Goal: Task Accomplishment & Management: Complete application form

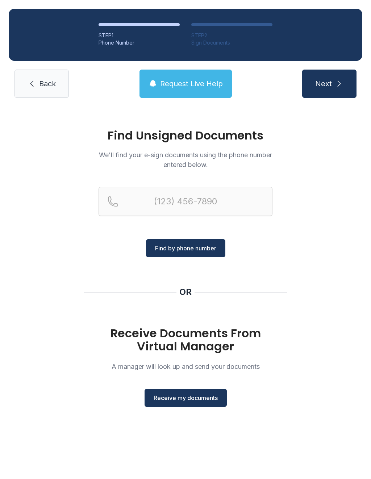
click at [191, 395] on span "Receive my documents" at bounding box center [186, 397] width 64 height 9
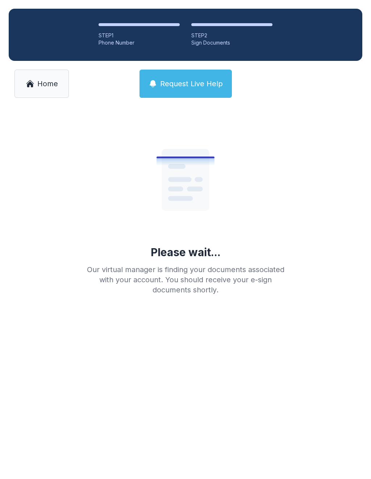
click at [46, 81] on span "Home" at bounding box center [47, 84] width 21 height 10
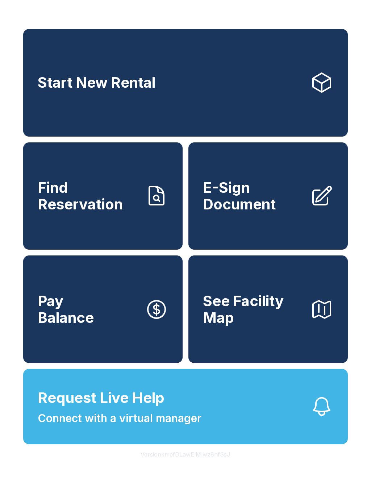
click at [259, 208] on span "E-Sign Document" at bounding box center [253, 195] width 101 height 33
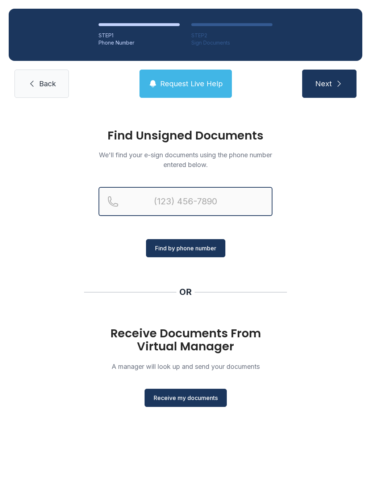
click at [182, 199] on input "Reservation phone number" at bounding box center [185, 201] width 174 height 29
type input "[PHONE_NUMBER]"
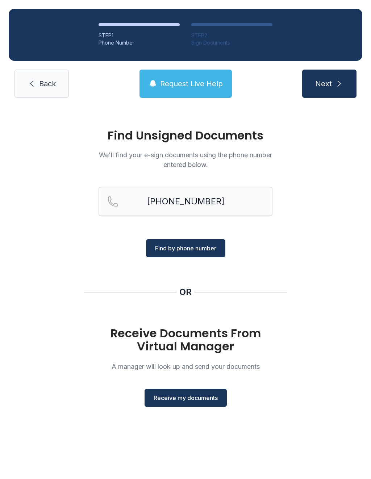
click at [198, 256] on button "Find by phone number" at bounding box center [185, 248] width 79 height 18
click at [182, 246] on span "Find by phone number" at bounding box center [185, 248] width 61 height 9
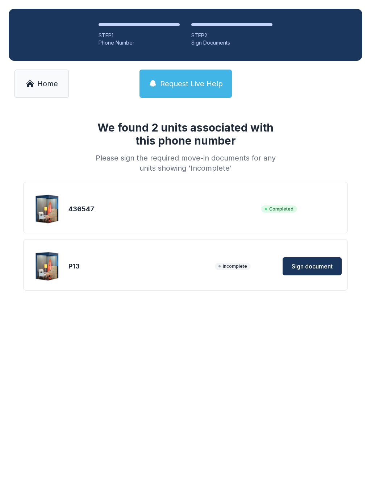
click at [305, 266] on span "Sign document" at bounding box center [311, 266] width 41 height 9
click at [36, 81] on link "Home" at bounding box center [41, 84] width 54 height 28
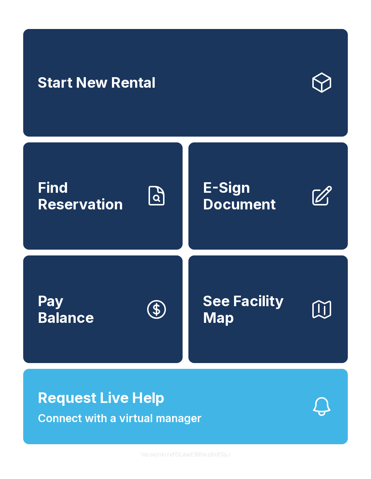
click at [197, 426] on span "Connect with a virtual manager" at bounding box center [120, 418] width 164 height 16
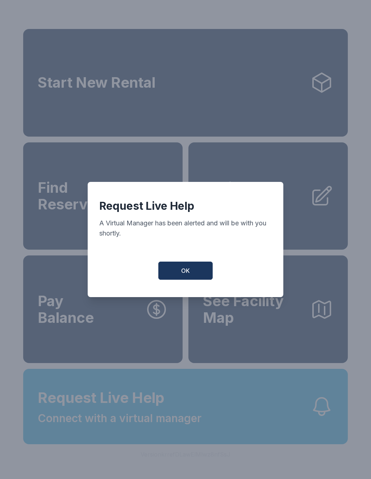
click at [193, 272] on button "OK" at bounding box center [185, 270] width 54 height 18
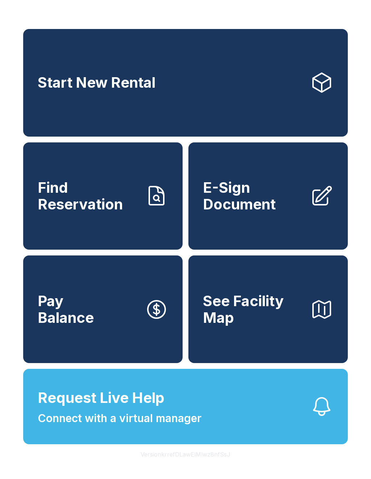
click at [258, 202] on span "E-Sign Document" at bounding box center [253, 195] width 101 height 33
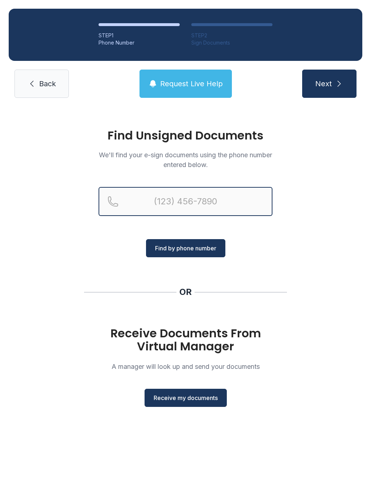
click at [170, 192] on input "Reservation phone number" at bounding box center [185, 201] width 174 height 29
type input "[PHONE_NUMBER]"
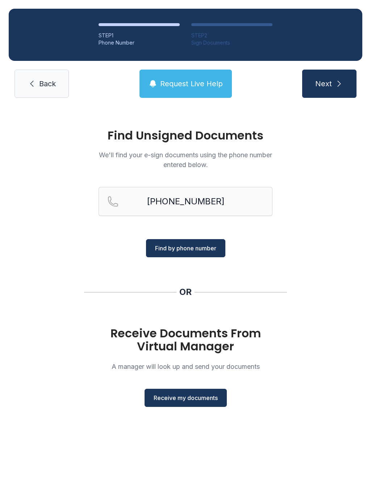
click at [198, 251] on span "Find by phone number" at bounding box center [185, 248] width 61 height 9
click at [190, 241] on button "Find by phone number" at bounding box center [185, 248] width 79 height 18
click at [172, 88] on span "Request Live Help" at bounding box center [191, 84] width 63 height 10
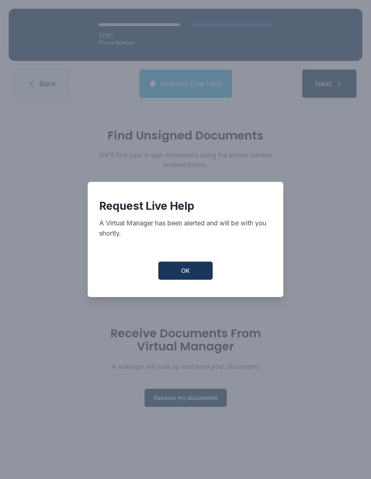
click at [192, 280] on button "OK" at bounding box center [185, 270] width 54 height 18
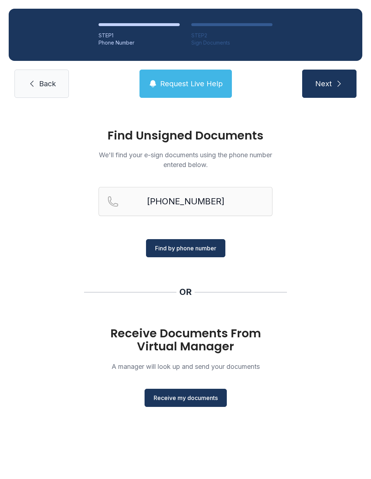
click at [188, 79] on span "Request Live Help" at bounding box center [191, 84] width 63 height 10
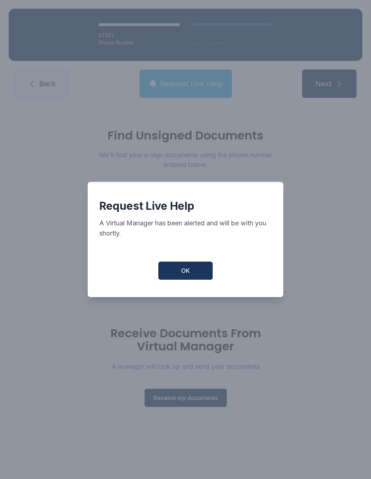
click at [190, 267] on button "OK" at bounding box center [185, 270] width 54 height 18
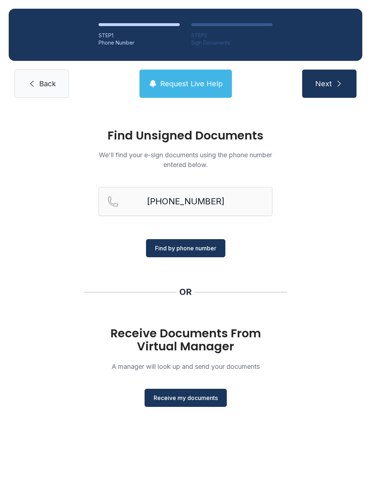
click at [190, 394] on span "Receive my documents" at bounding box center [186, 397] width 64 height 9
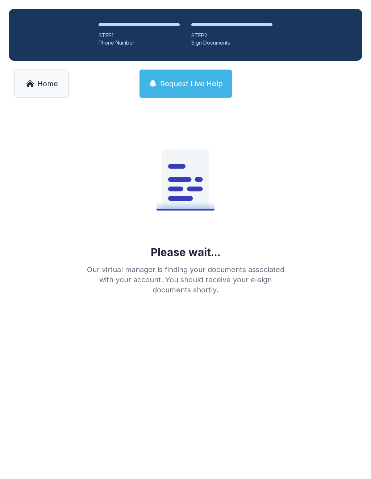
click at [182, 74] on button "Request Live Help" at bounding box center [185, 84] width 92 height 28
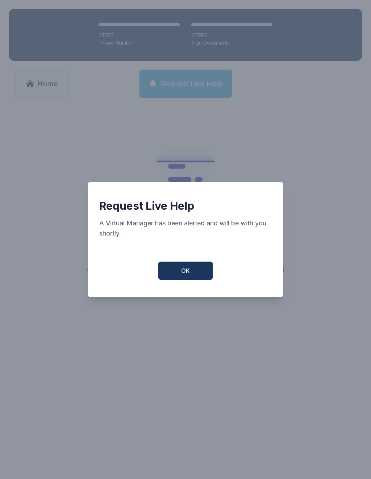
click at [192, 269] on button "OK" at bounding box center [185, 270] width 54 height 18
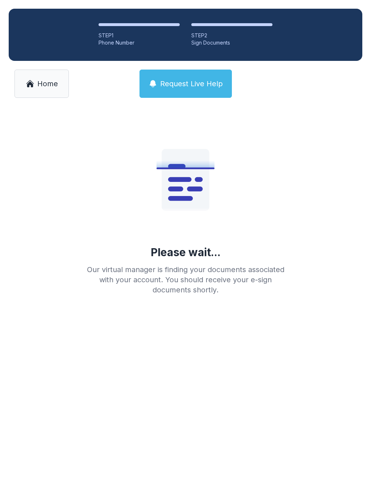
click at [122, 43] on div "Phone Number" at bounding box center [138, 42] width 81 height 7
click at [113, 39] on div "Phone Number" at bounding box center [138, 42] width 81 height 7
click at [38, 97] on link "Home" at bounding box center [41, 84] width 54 height 28
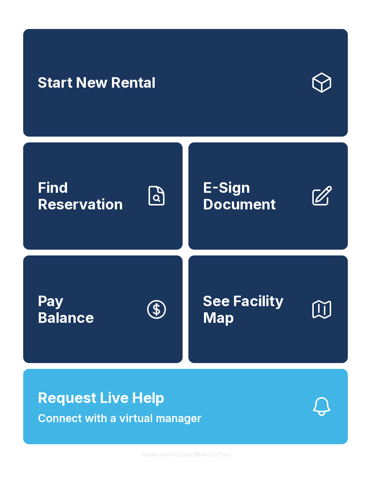
click at [260, 201] on span "E-Sign Document" at bounding box center [253, 195] width 101 height 33
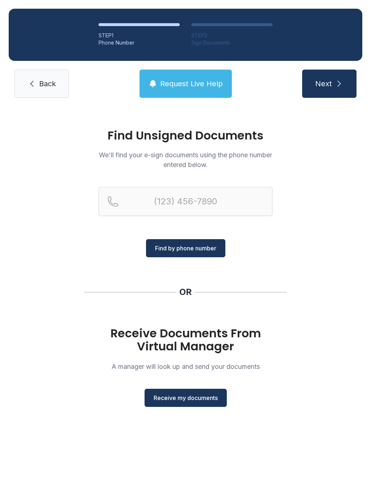
click at [191, 395] on span "Receive my documents" at bounding box center [186, 397] width 64 height 9
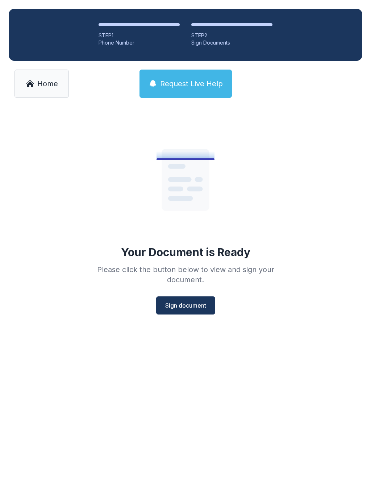
click at [187, 300] on button "Sign document" at bounding box center [185, 305] width 59 height 18
